Goal: Task Accomplishment & Management: Manage account settings

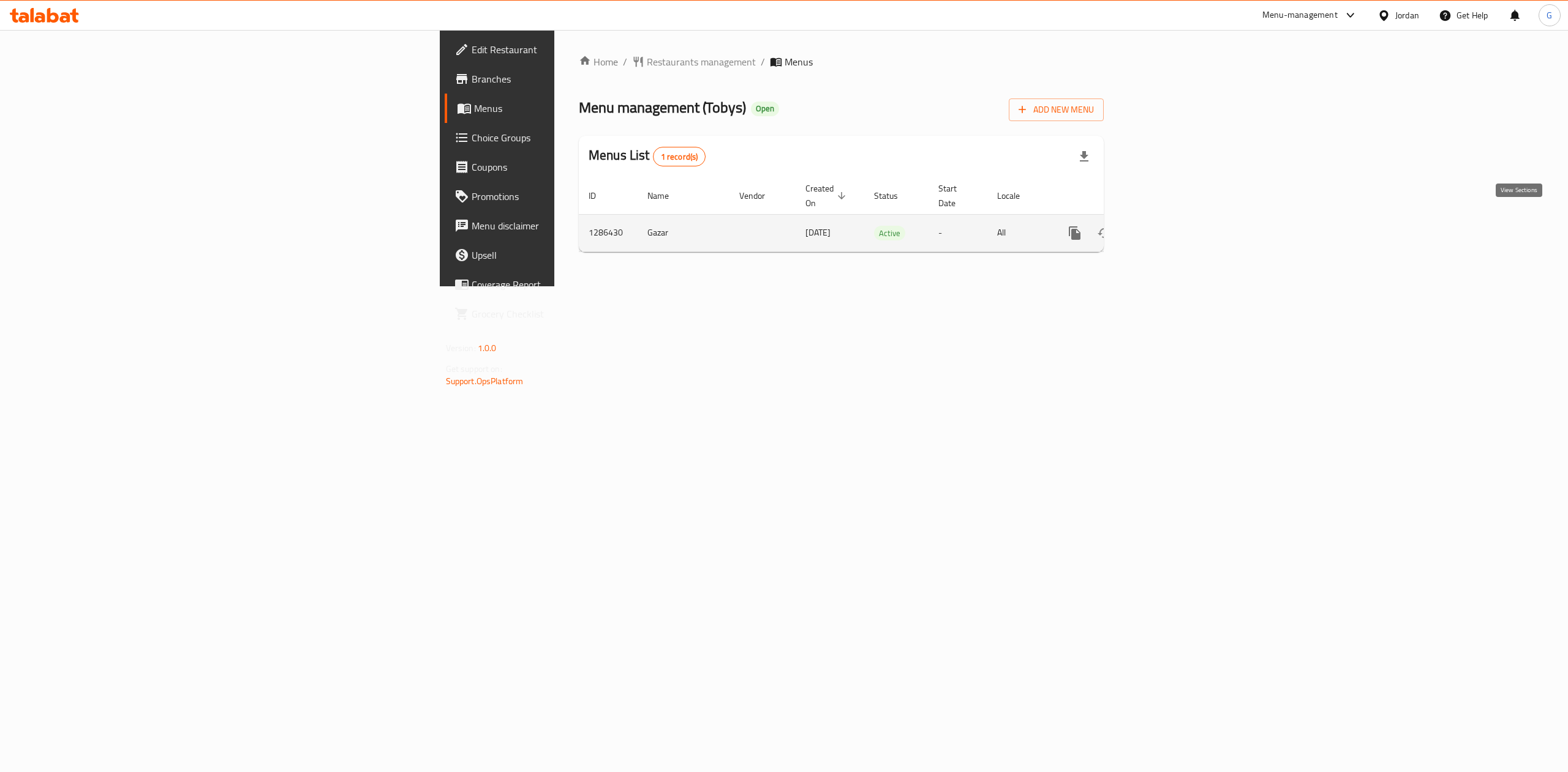
click at [1171, 226] on icon "enhanced table" at bounding box center [1162, 233] width 15 height 15
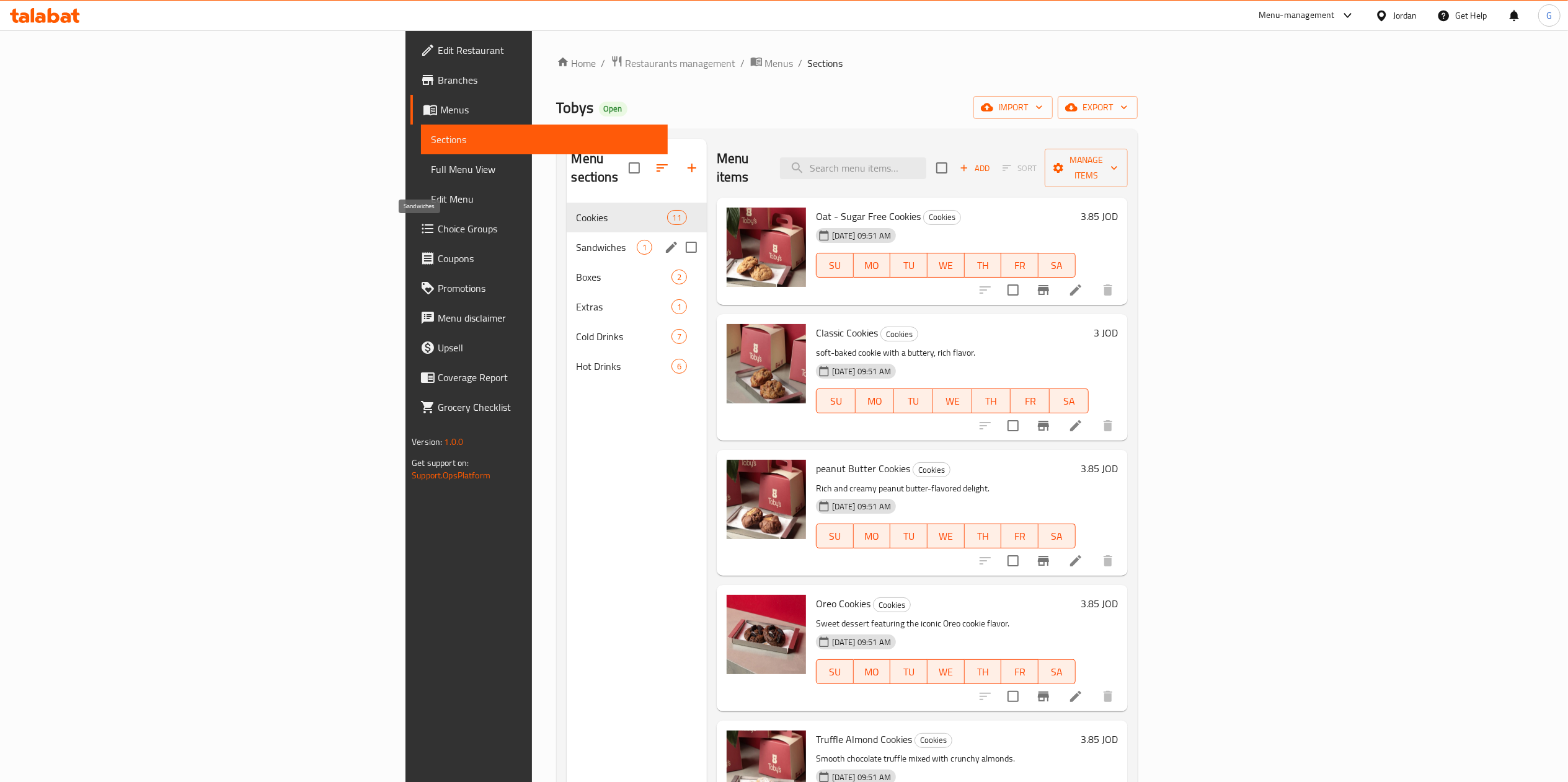
click at [576, 240] on span "Sandwiches" at bounding box center [606, 247] width 60 height 15
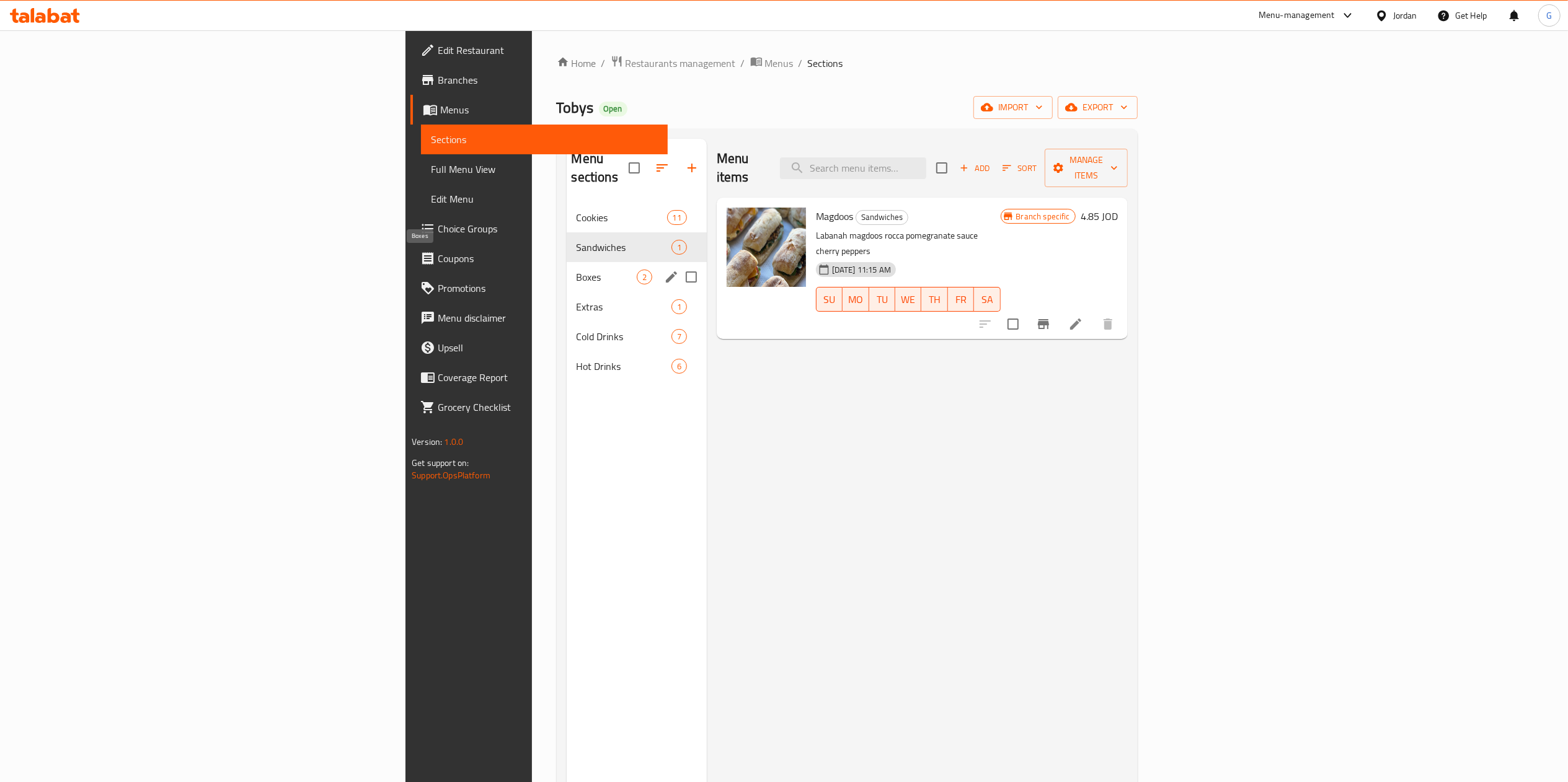
click at [576, 269] on span "Boxes" at bounding box center [606, 276] width 60 height 15
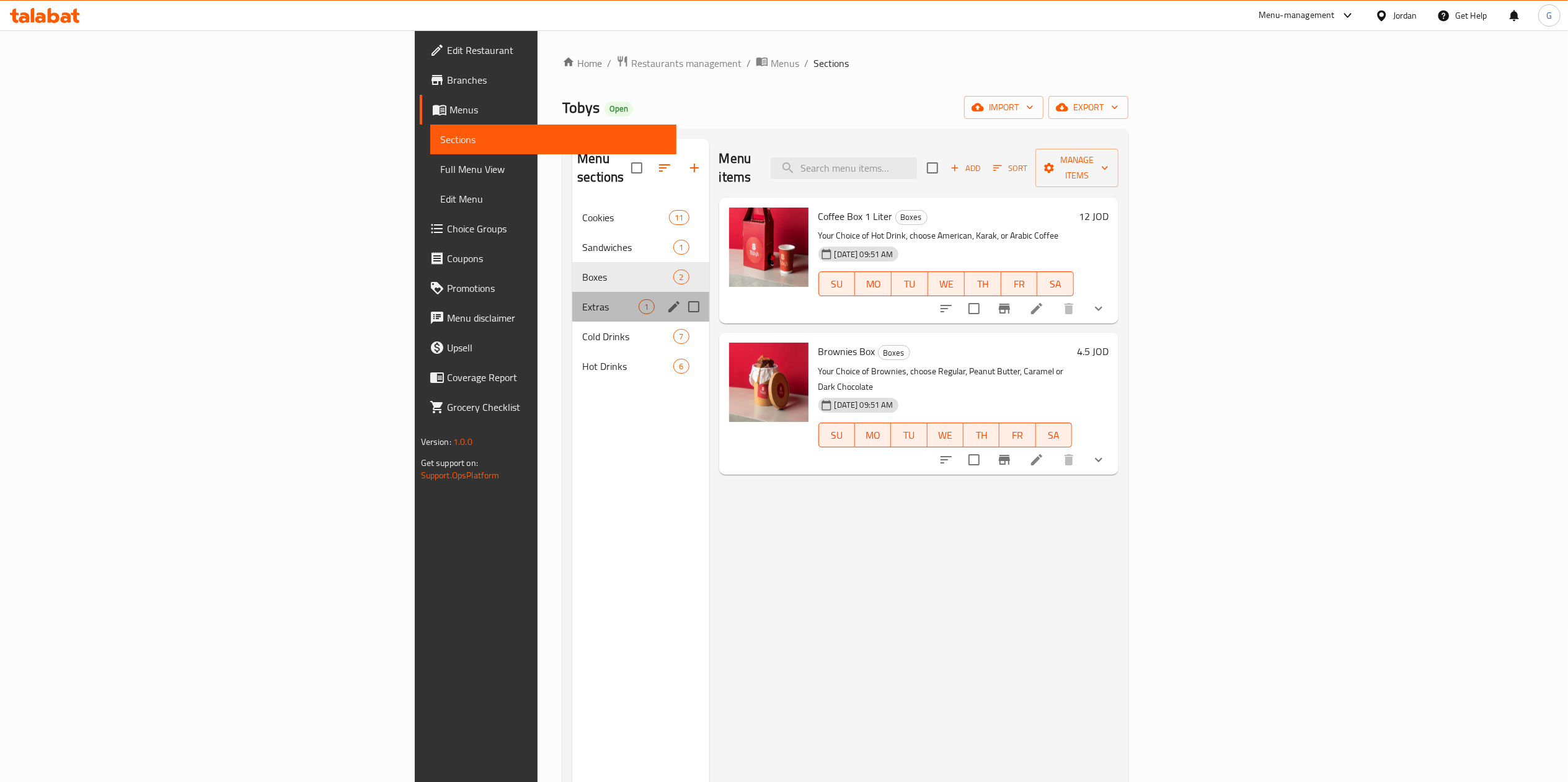
click at [572, 292] on div "Extras 1" at bounding box center [641, 307] width 137 height 30
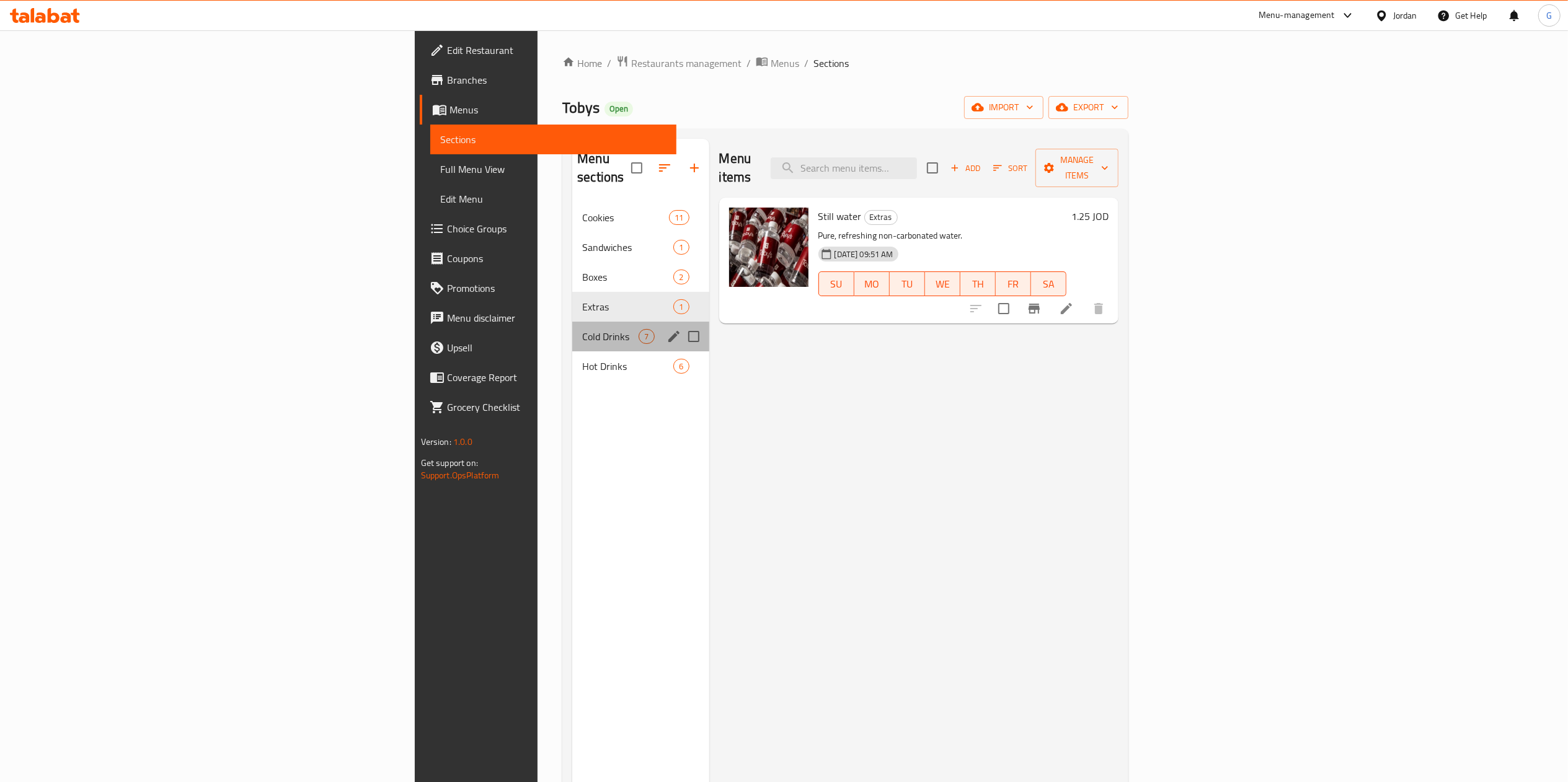
click at [572, 321] on div "Cold Drinks 7" at bounding box center [641, 336] width 137 height 30
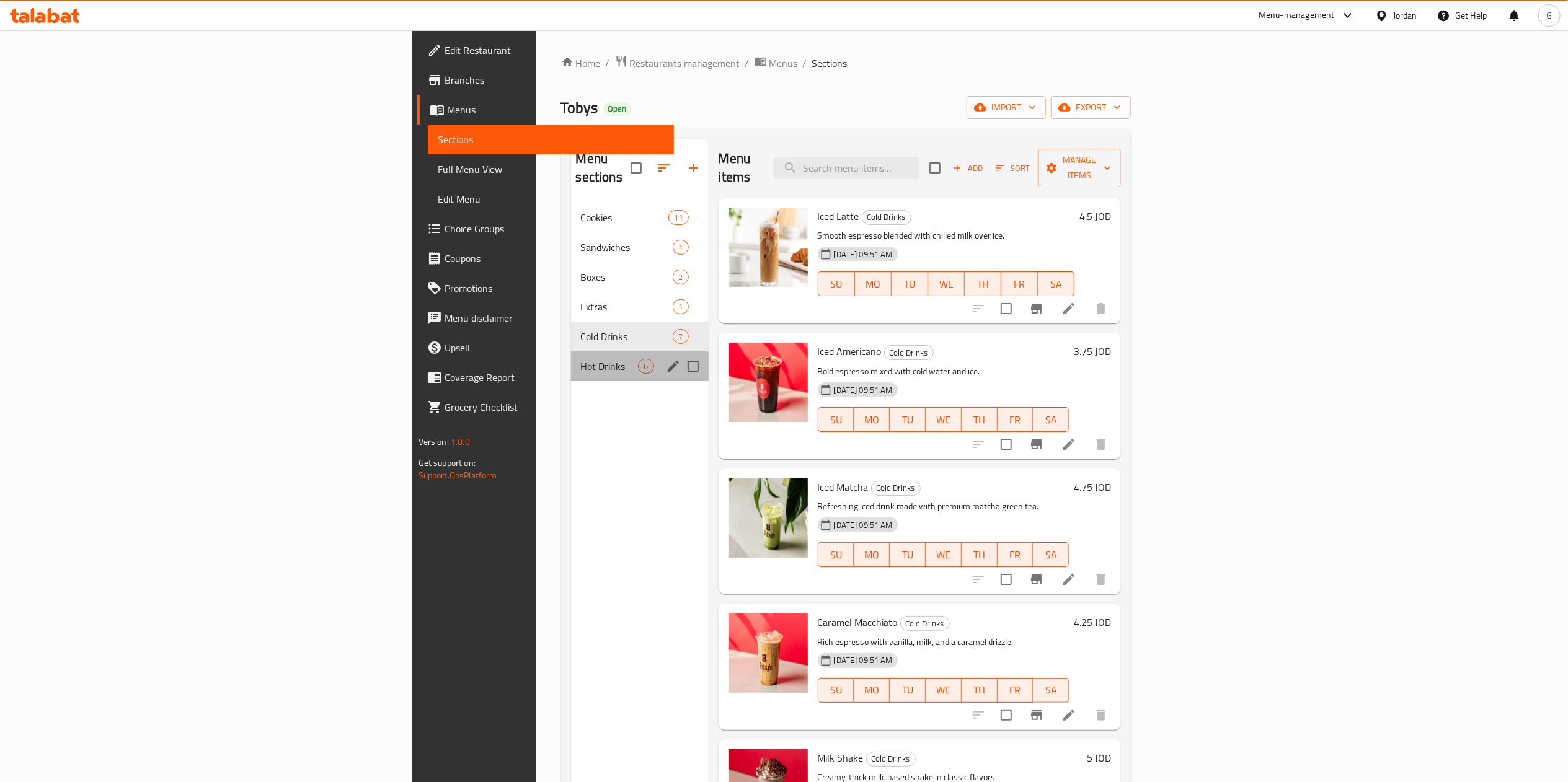
click at [571, 352] on div "Hot Drinks 6" at bounding box center [639, 367] width 137 height 30
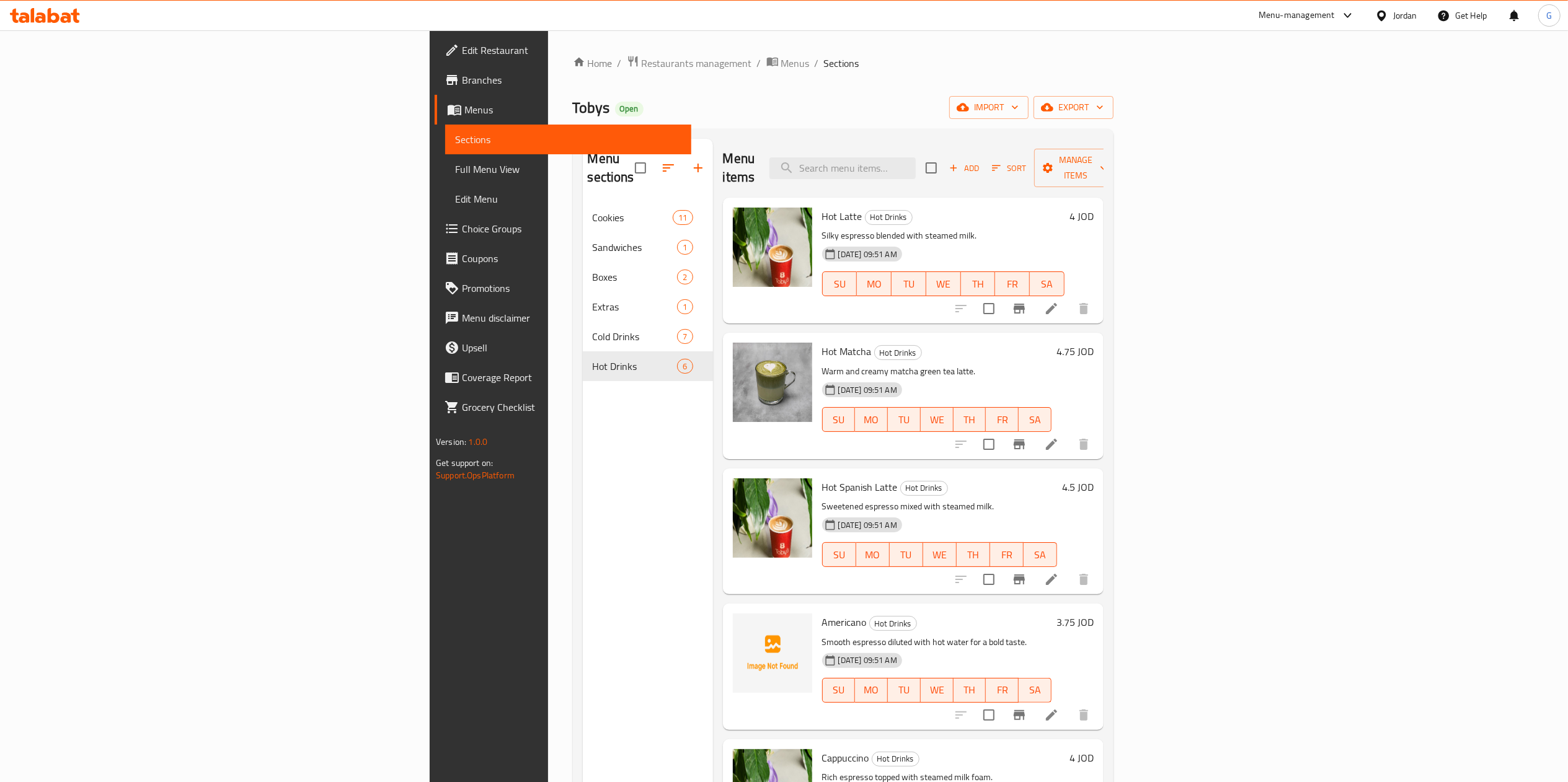
click at [582, 538] on div "Menu sections Cookies 11 Sandwiches 1 Boxes 2 Extras 1 Cold Drinks 7 Hot Drinks…" at bounding box center [648, 530] width 130 height 782
click at [53, 19] on icon at bounding box center [45, 15] width 70 height 15
